Goal: Navigation & Orientation: Find specific page/section

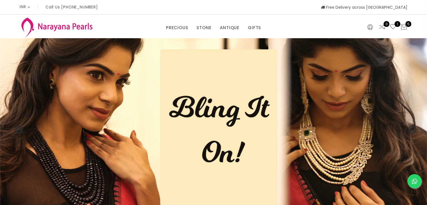
drag, startPoint x: 431, startPoint y: 18, endPoint x: 431, endPoint y: -18, distance: 36.2
click at [427, 0] on html "INR CAD HKD GBP IDR INR JPY MYR USD MXN AUD Call Us [PHONE_NUMBER] Free Deliver…" at bounding box center [213, 102] width 427 height 205
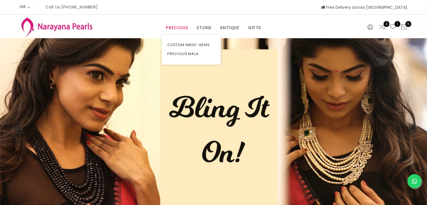
click at [185, 27] on link "PRECIOUS" at bounding box center [177, 28] width 22 height 8
click at [190, 45] on link "CUSTOM MADE-GEMS" at bounding box center [191, 44] width 48 height 9
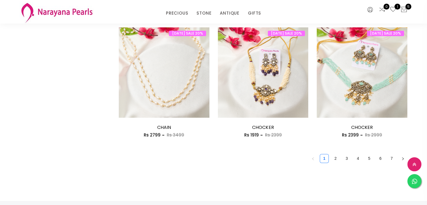
scroll to position [770, 0]
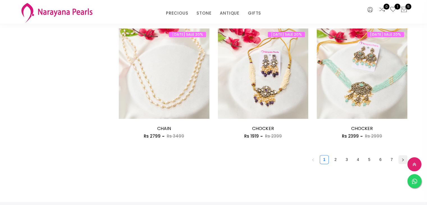
click at [405, 161] on button "button" at bounding box center [403, 159] width 9 height 9
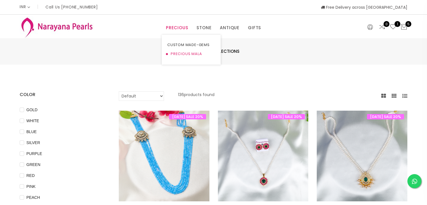
click at [187, 53] on link "PRECIOUS MALA" at bounding box center [191, 53] width 48 height 9
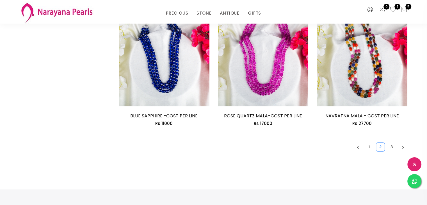
scroll to position [816, 0]
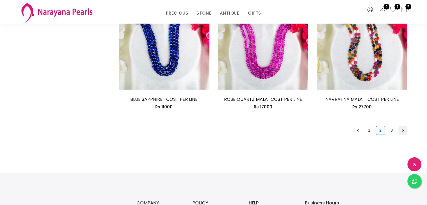
click at [402, 129] on icon "right" at bounding box center [403, 130] width 3 height 3
